Goal: Check status: Check status

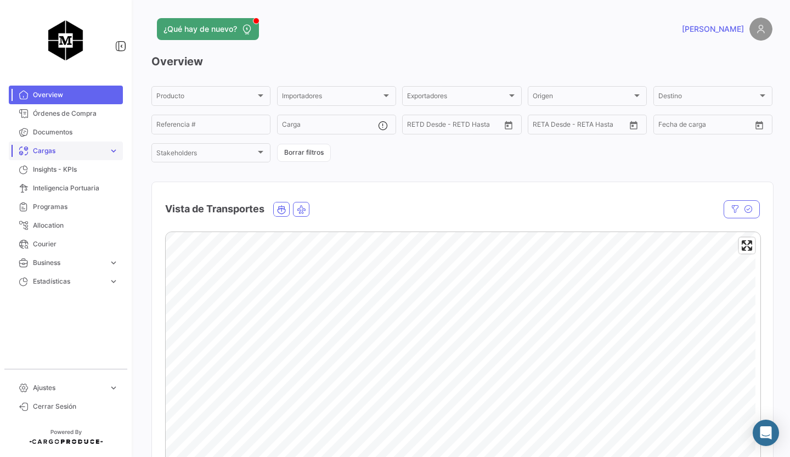
click at [84, 156] on link "Cargas expand_more" at bounding box center [66, 151] width 114 height 19
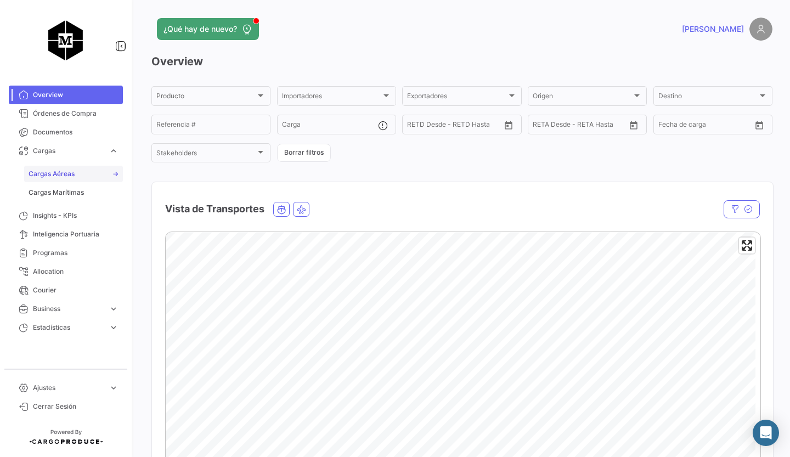
click at [91, 176] on link "Cargas Aéreas" at bounding box center [73, 174] width 99 height 16
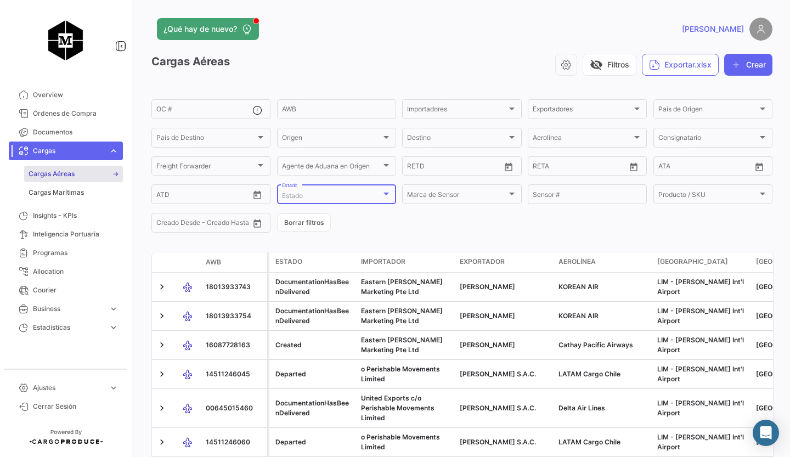
click at [379, 195] on div "Estado" at bounding box center [331, 196] width 99 height 8
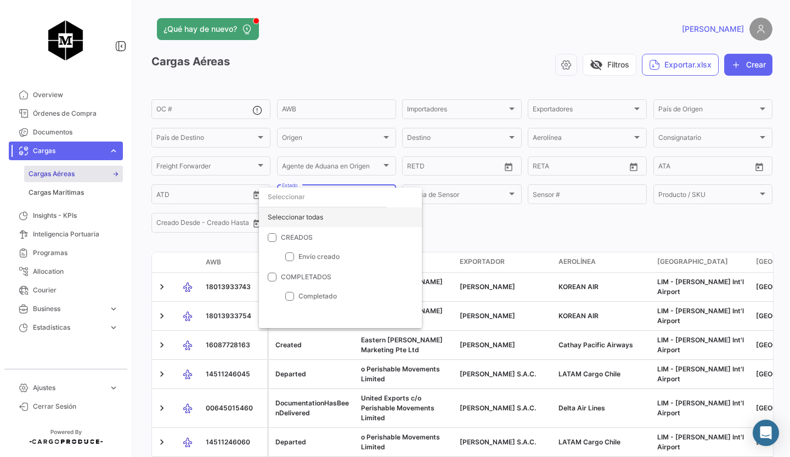
click at [304, 216] on div "Seleccionar todas" at bounding box center [340, 217] width 163 height 20
checkbox input "true"
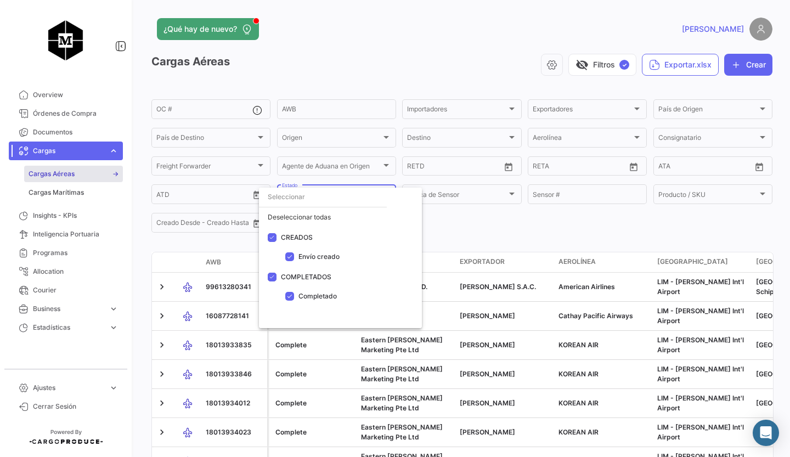
click at [451, 240] on div at bounding box center [395, 228] width 790 height 457
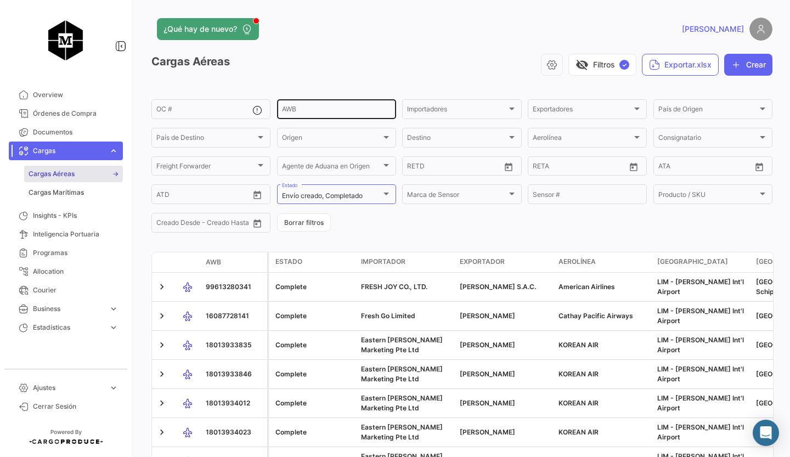
click at [317, 116] on div "AWB" at bounding box center [336, 108] width 109 height 21
paste input "18013933743"
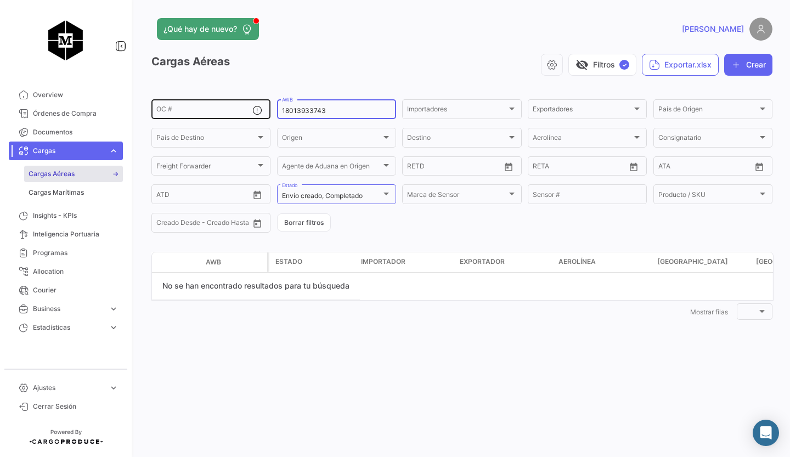
drag, startPoint x: 345, startPoint y: 110, endPoint x: 242, endPoint y: 100, distance: 103.1
click at [0, 0] on div "OC # 18013933743 AWB Importadores Importadores Exportadores Exportadores País d…" at bounding box center [0, 0] width 0 height 0
paste input "54"
drag, startPoint x: 346, startPoint y: 112, endPoint x: 256, endPoint y: 104, distance: 90.9
click at [0, 0] on div "OC # 18013933754 AWB Importadores Importadores Exportadores Exportadores País d…" at bounding box center [0, 0] width 0 height 0
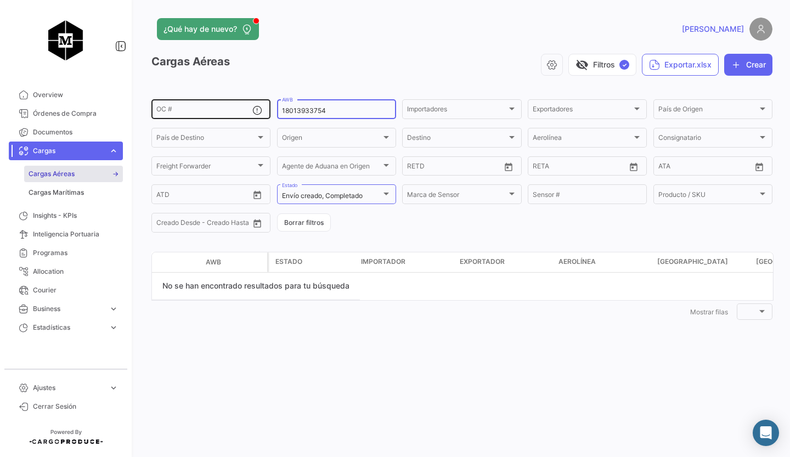
paste input "4012"
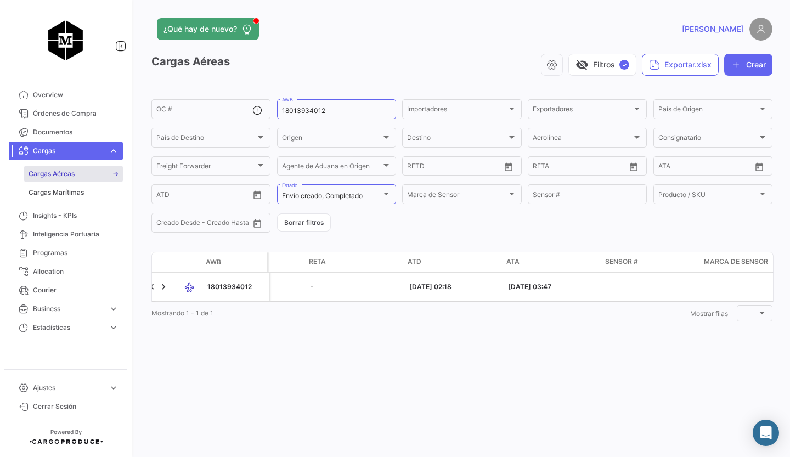
scroll to position [0, 1391]
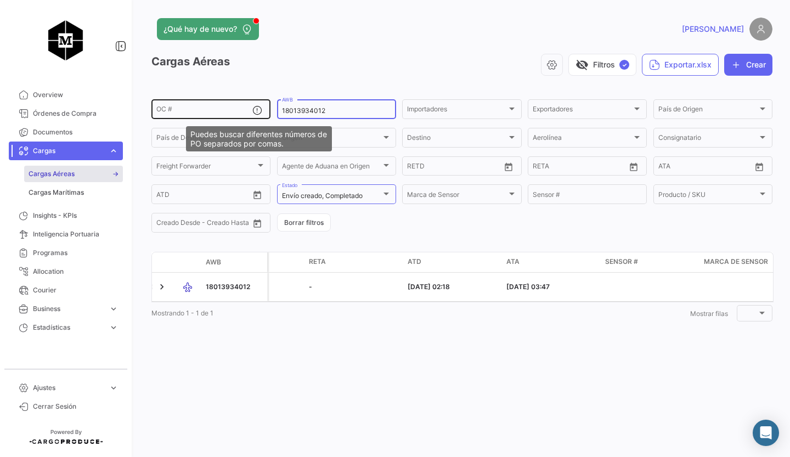
drag, startPoint x: 339, startPoint y: 108, endPoint x: 258, endPoint y: 108, distance: 80.6
click at [0, 0] on div "OC # 18013934012 AWB Importadores Importadores Exportadores Exportadores País d…" at bounding box center [0, 0] width 0 height 0
paste input "23"
drag, startPoint x: 336, startPoint y: 110, endPoint x: 270, endPoint y: 106, distance: 65.9
click at [0, 0] on div "OC # 18013934023 AWB Importadores Importadores Exportadores Exportadores País d…" at bounding box center [0, 0] width 0 height 0
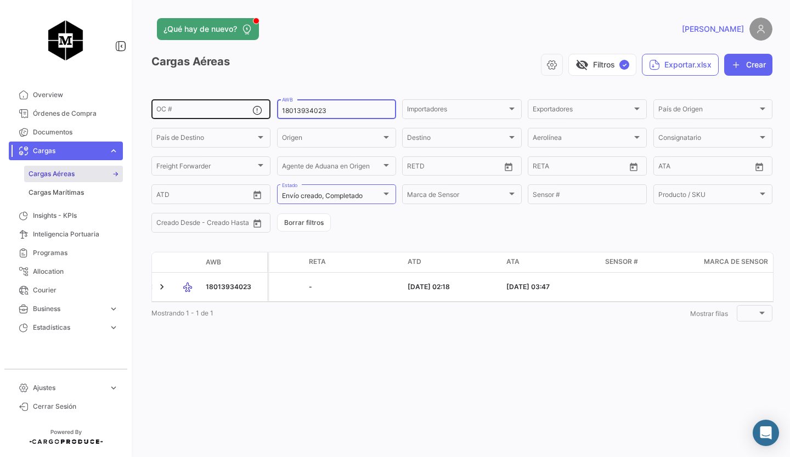
paste input "34"
drag, startPoint x: 341, startPoint y: 112, endPoint x: 217, endPoint y: 97, distance: 124.4
click at [217, 97] on app-list-header "Cargas Aéreas visibility_off Filtros ✓ Exportar.xlsx Crear OC # 18013934034 AWB…" at bounding box center [461, 144] width 621 height 180
paste input "3426"
drag, startPoint x: 332, startPoint y: 110, endPoint x: 262, endPoint y: 105, distance: 70.9
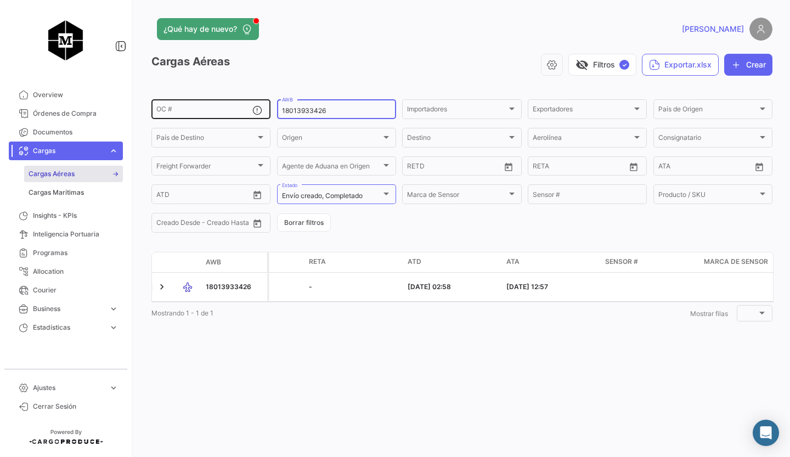
click at [0, 0] on div "OC # 18013933426 AWB Importadores Importadores Exportadores Exportadores País d…" at bounding box center [0, 0] width 0 height 0
paste input "4233"
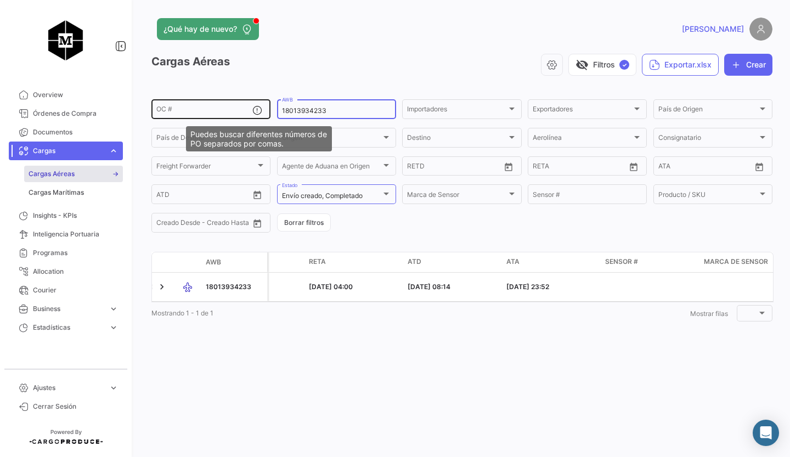
drag, startPoint x: 329, startPoint y: 112, endPoint x: 246, endPoint y: 105, distance: 83.2
click at [0, 0] on div "OC # 18013934233 AWB Importadores Importadores Exportadores Exportadores País d…" at bounding box center [0, 0] width 0 height 0
paste input "740370527"
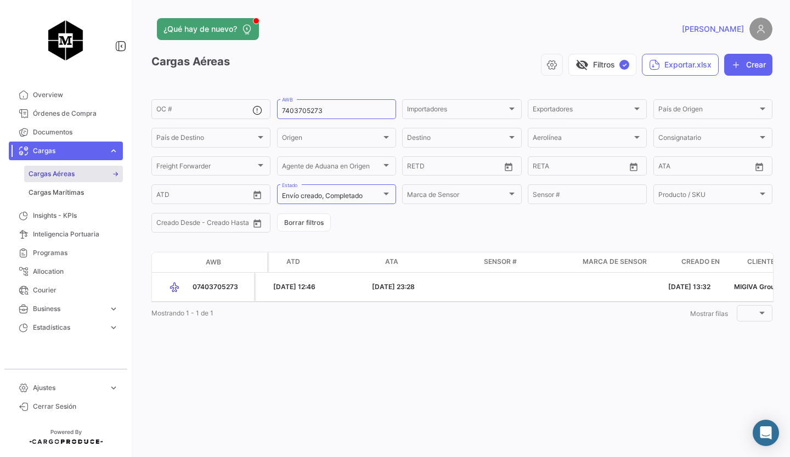
scroll to position [0, 1509]
drag, startPoint x: 342, startPoint y: 114, endPoint x: 249, endPoint y: 99, distance: 93.8
click at [0, 0] on div "OC # 7403705273 AWB Importadores Importadores Exportadores Exportadores País de…" at bounding box center [0, 0] width 0 height 0
paste input "18013933835"
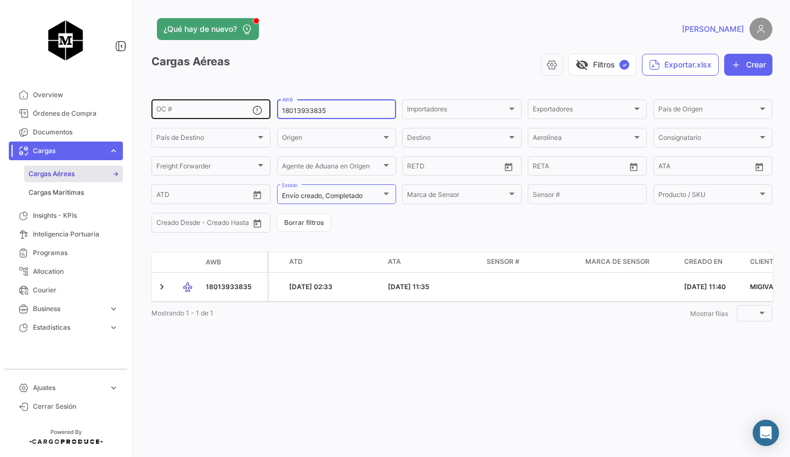
drag, startPoint x: 338, startPoint y: 110, endPoint x: 244, endPoint y: 109, distance: 94.9
click at [0, 0] on div "OC # 18013933835 AWB Importadores Importadores Exportadores Exportadores País d…" at bounding box center [0, 0] width 0 height 0
paste input "46"
drag, startPoint x: 353, startPoint y: 114, endPoint x: 257, endPoint y: 109, distance: 96.7
click at [0, 0] on div "OC # 18013933846 AWB Importadores Importadores Exportadores Exportadores País d…" at bounding box center [0, 0] width 0 height 0
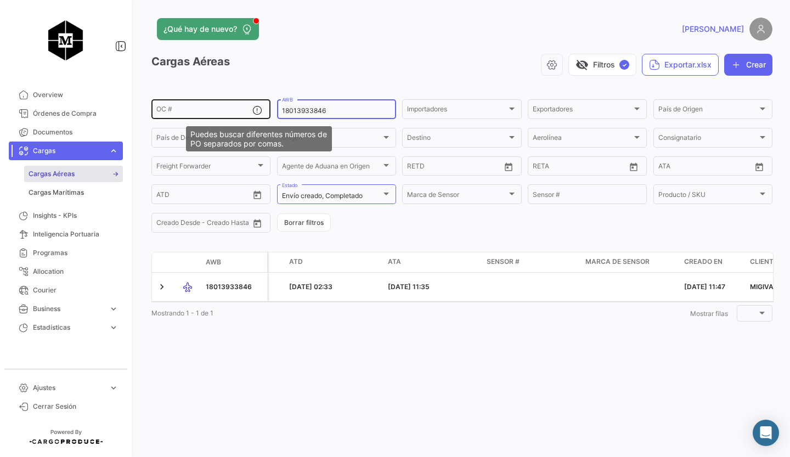
paste input "4040213"
drag, startPoint x: 341, startPoint y: 112, endPoint x: 221, endPoint y: 104, distance: 121.0
click at [0, 0] on div "OC # 18014040213 AWB Importadores Importadores Exportadores Exportadores País d…" at bounding box center [0, 0] width 0 height 0
paste input "61"
drag, startPoint x: 329, startPoint y: 109, endPoint x: 262, endPoint y: 104, distance: 67.2
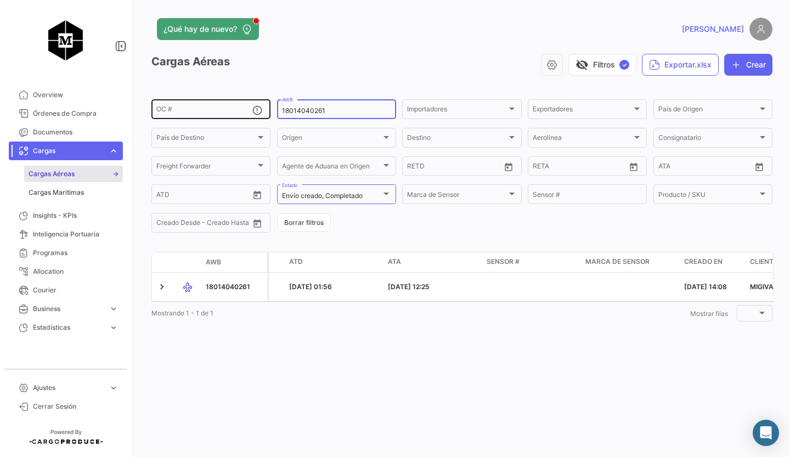
click at [0, 0] on div "OC # 18014040261 AWB Importadores Importadores Exportadores Exportadores País d…" at bounding box center [0, 0] width 0 height 0
paste input "5701464072"
drag, startPoint x: 325, startPoint y: 109, endPoint x: 271, endPoint y: 107, distance: 53.8
click at [271, 107] on form "OC # 5701464072 AWB Importadores Importadores Exportadores Exportadores País de…" at bounding box center [461, 166] width 621 height 137
paste input "0740361118"
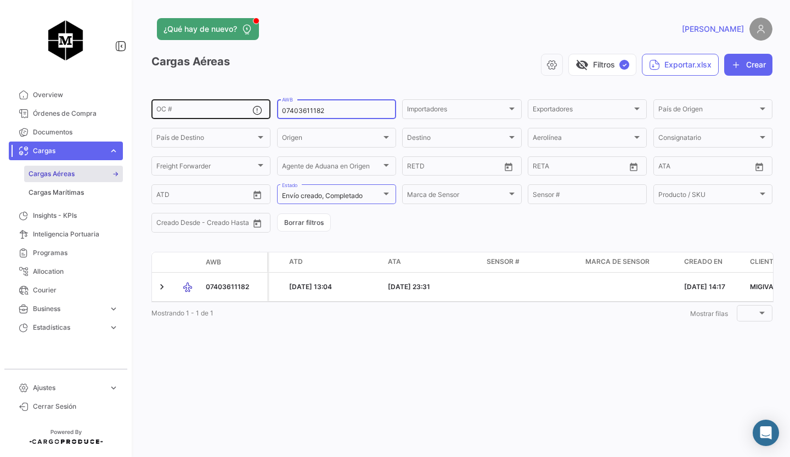
drag, startPoint x: 350, startPoint y: 112, endPoint x: 257, endPoint y: 106, distance: 92.9
click at [0, 0] on div "OC # 07403611182 AWB Importadores Importadores Exportadores Exportadores País d…" at bounding box center [0, 0] width 0 height 0
paste input "1099980"
drag, startPoint x: 341, startPoint y: 109, endPoint x: 224, endPoint y: 99, distance: 117.3
click at [0, 0] on div "OC # 07401099980 AWB Importadores Importadores Exportadores Exportadores País d…" at bounding box center [0, 0] width 0 height 0
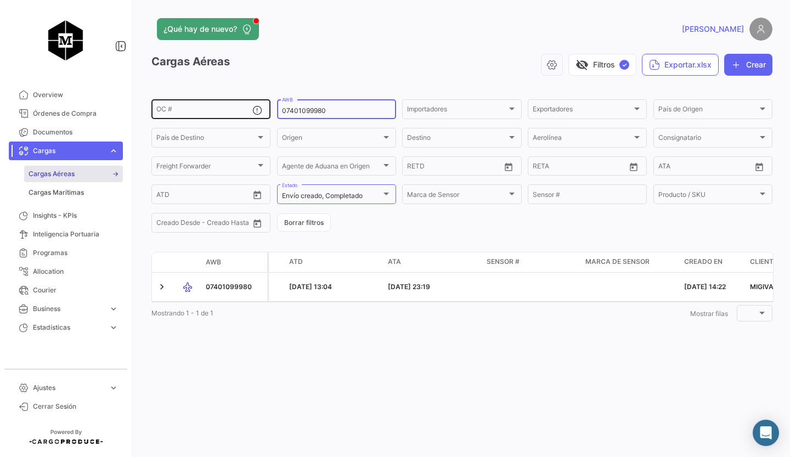
paste input "5701229863"
drag, startPoint x: 338, startPoint y: 107, endPoint x: 247, endPoint y: 108, distance: 90.5
click at [0, 0] on div "OC # 05701229863 AWB Importadores Importadores Exportadores Exportadores País d…" at bounding box center [0, 0] width 0 height 0
paste input "31661"
drag, startPoint x: 342, startPoint y: 110, endPoint x: 273, endPoint y: 109, distance: 68.6
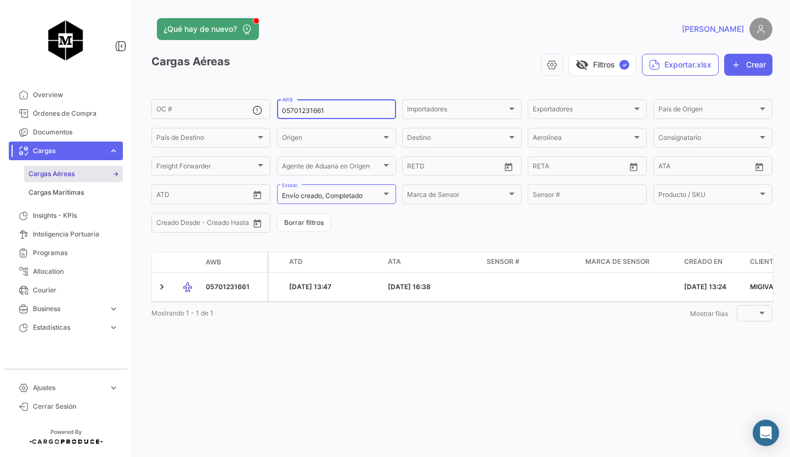
click at [273, 109] on form "OC # 05701231661 AWB Importadores Importadores Exportadores Exportadores País d…" at bounding box center [461, 166] width 621 height 137
paste input "740202042"
drag, startPoint x: 337, startPoint y: 110, endPoint x: 278, endPoint y: 105, distance: 60.0
click at [278, 105] on div "07402020421 AWB" at bounding box center [336, 108] width 119 height 21
paste input "3738626"
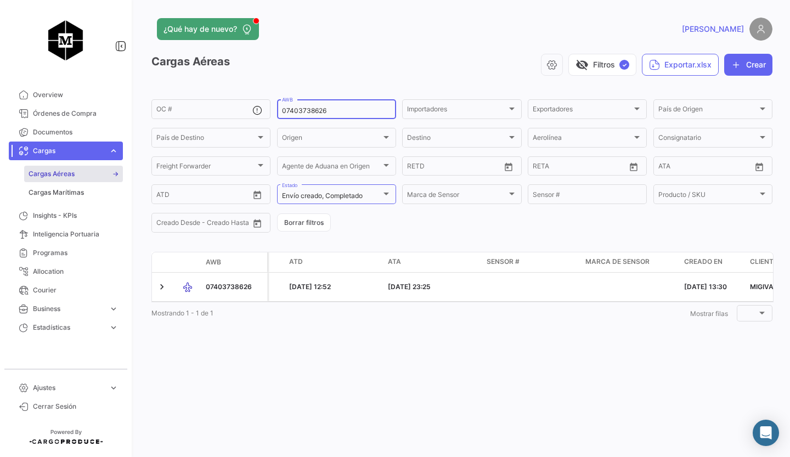
drag, startPoint x: 338, startPoint y: 114, endPoint x: 197, endPoint y: 89, distance: 142.6
click at [197, 89] on app-list-header "Cargas Aéreas visibility_off Filtros ✓ Exportar.xlsx Crear OC # 07403738626 AWB…" at bounding box center [461, 144] width 621 height 180
paste input "7403762404"
drag, startPoint x: 328, startPoint y: 108, endPoint x: 263, endPoint y: 111, distance: 64.8
click at [0, 0] on div "OC # 7403762404 AWB Importadores Importadores Exportadores Exportadores País de…" at bounding box center [0, 0] width 0 height 0
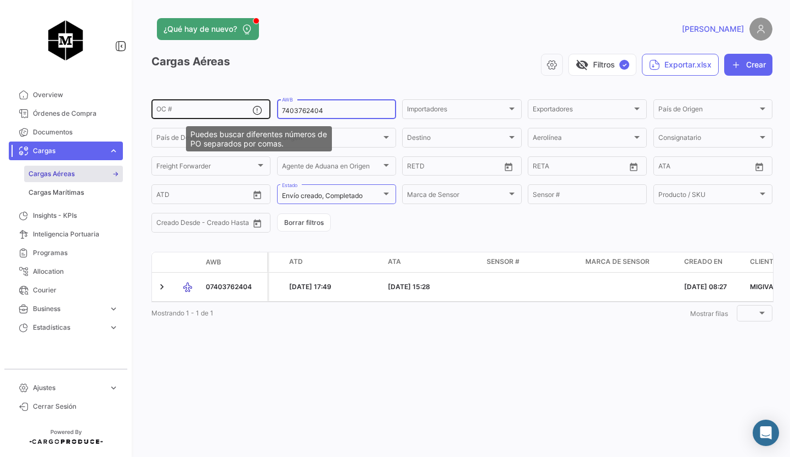
paste input "18014046266"
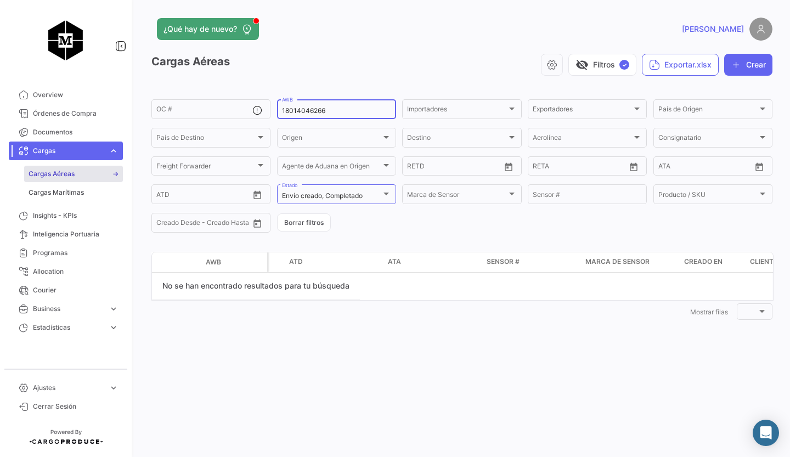
scroll to position [0, 0]
type input "18014046266"
